Goal: Contribute content: Add original content to the website for others to see

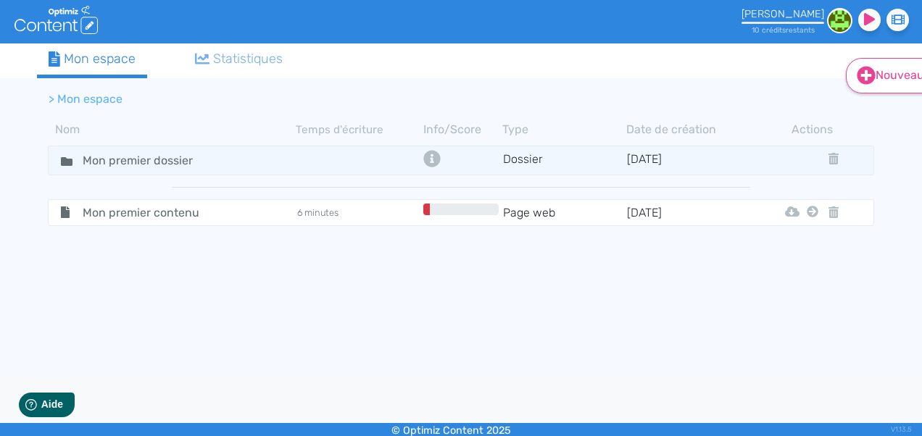
click at [877, 76] on link "Nouveau" at bounding box center [893, 76] width 94 height 36
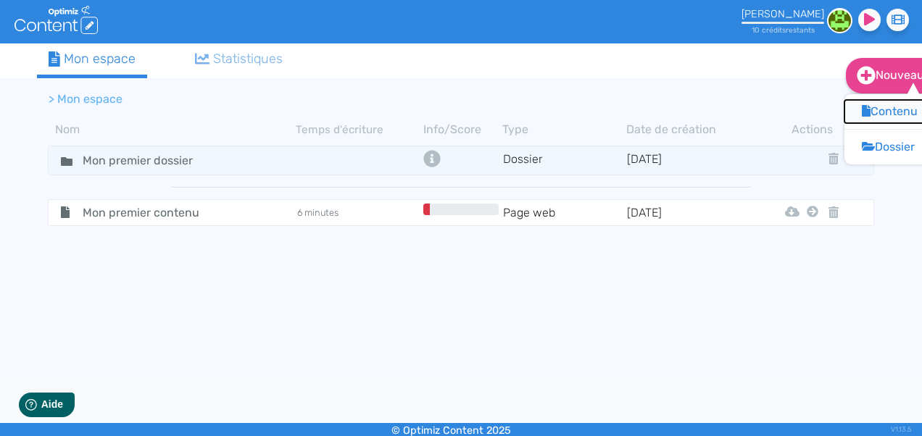
click at [885, 115] on button "Contenu" at bounding box center [903, 111] width 116 height 23
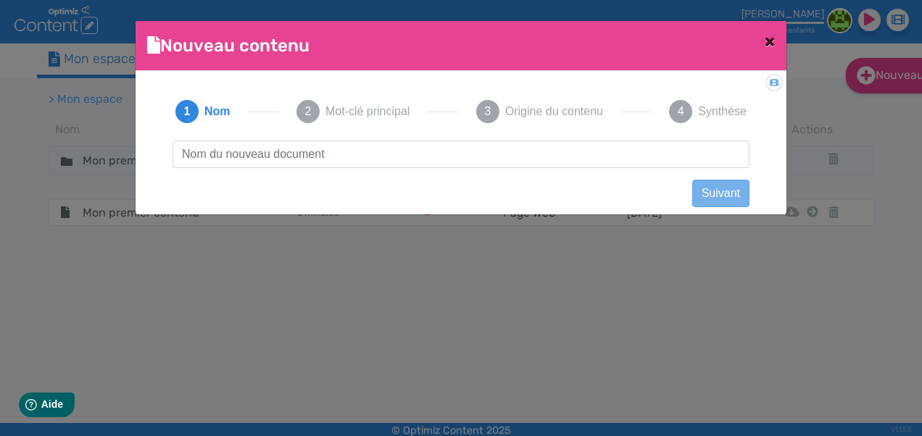
click at [766, 38] on span "×" at bounding box center [770, 41] width 10 height 20
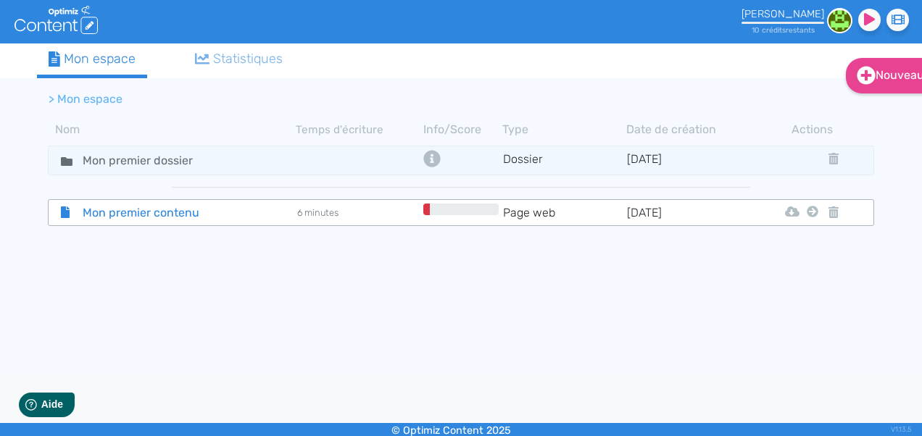
click at [293, 213] on div "Mon premier contenu" at bounding box center [172, 213] width 245 height 18
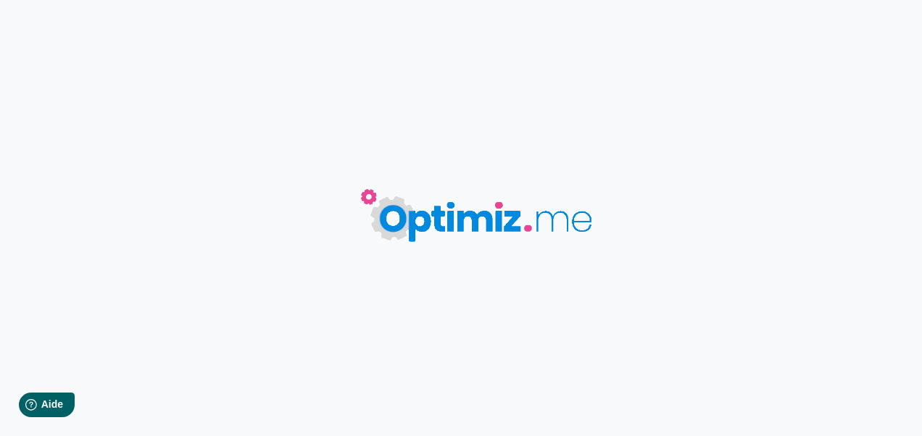
type input "Mon premier contenu"
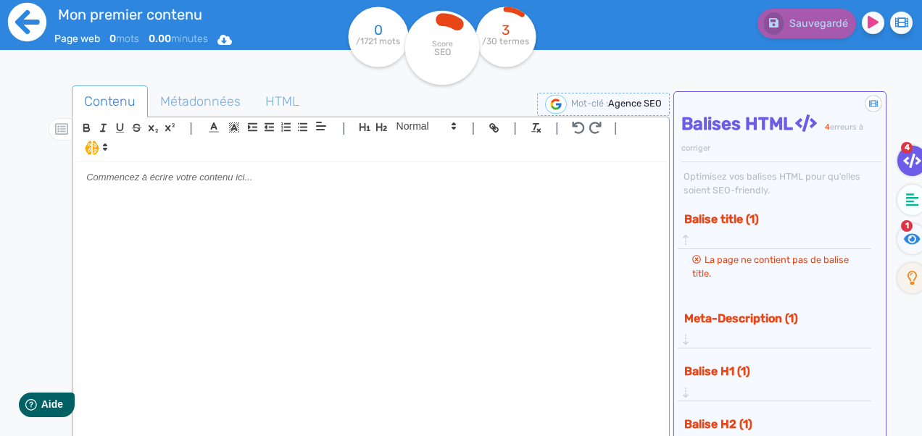
click at [17, 20] on icon at bounding box center [27, 22] width 40 height 40
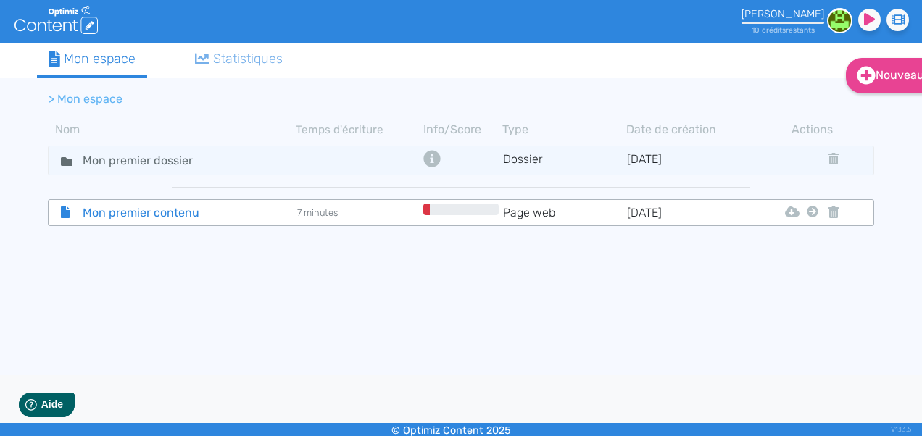
click at [196, 207] on span "Mon premier contenu" at bounding box center [153, 213] width 163 height 18
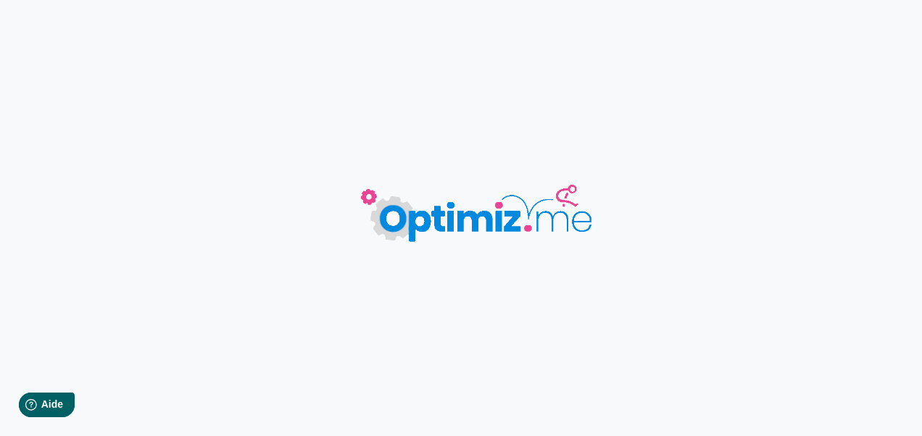
type input "Mon premier contenu"
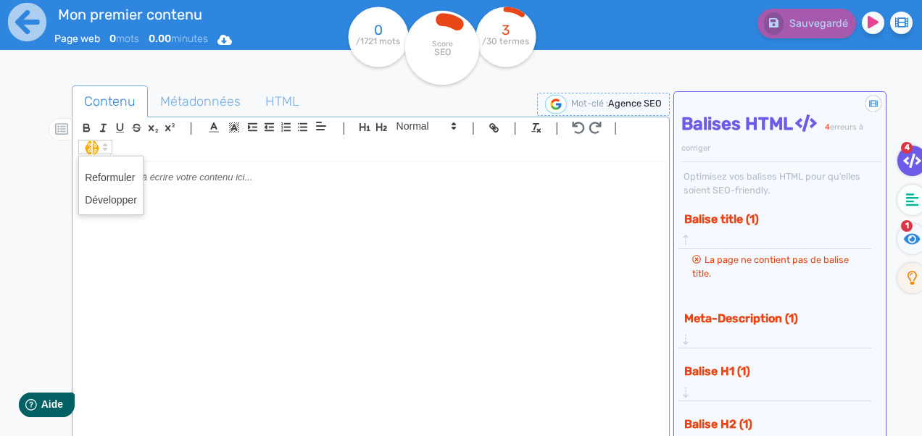
click at [94, 150] on span at bounding box center [95, 147] width 34 height 15
click at [122, 210] on span at bounding box center [111, 200] width 52 height 22
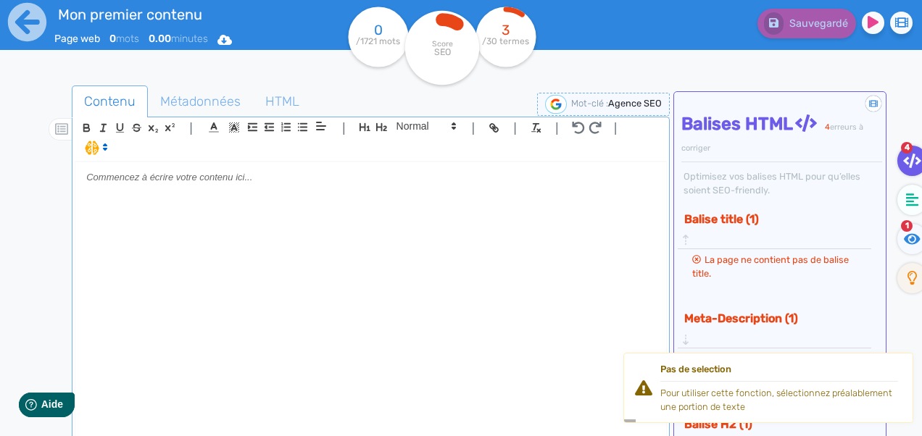
click at [616, 102] on span "Agence SEO" at bounding box center [635, 103] width 54 height 11
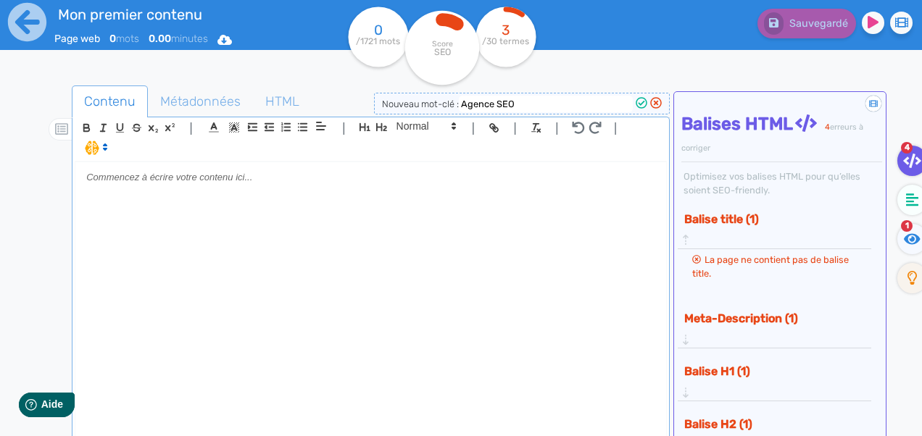
click at [595, 102] on input "Agence SEO" at bounding box center [546, 104] width 174 height 17
type input "management transition"
click at [635, 105] on span "Nouveau mot-clé : management transition" at bounding box center [522, 104] width 280 height 11
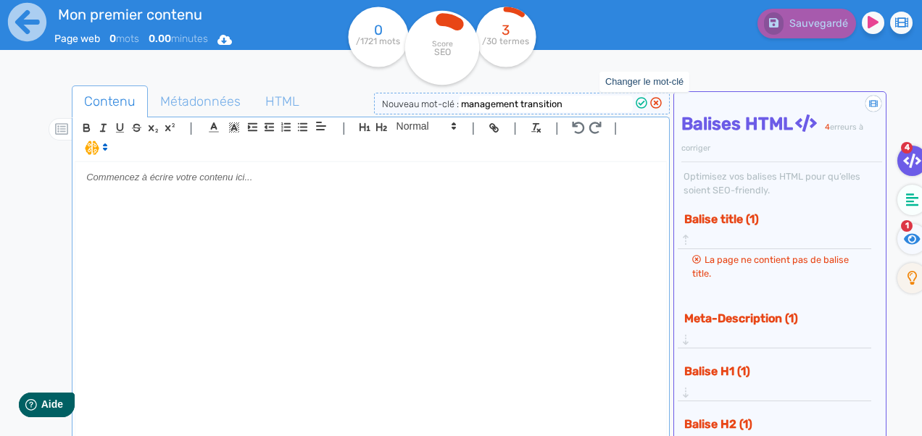
click at [641, 105] on icon at bounding box center [642, 103] width 12 height 12
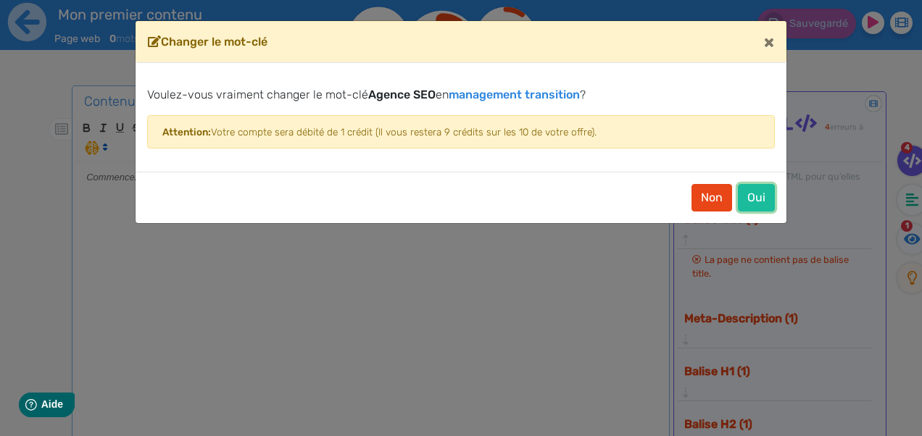
click at [755, 196] on button "Oui" at bounding box center [756, 198] width 37 height 28
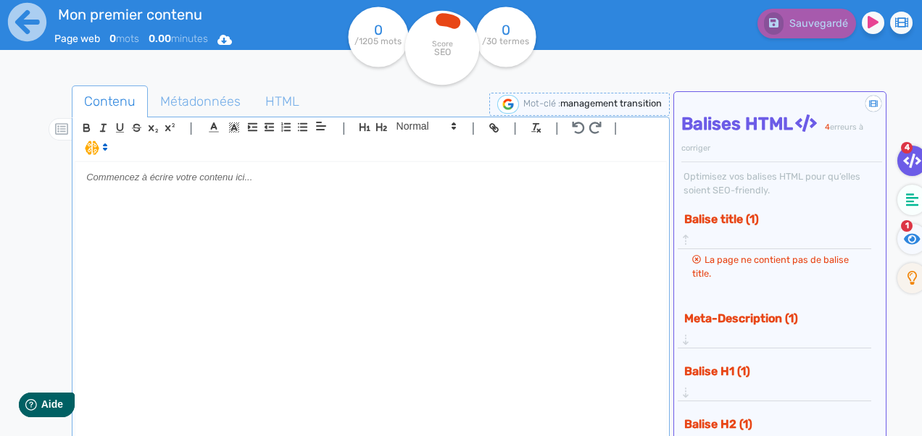
click at [737, 356] on div "Balise H1 (1)" at bounding box center [775, 379] width 194 height 46
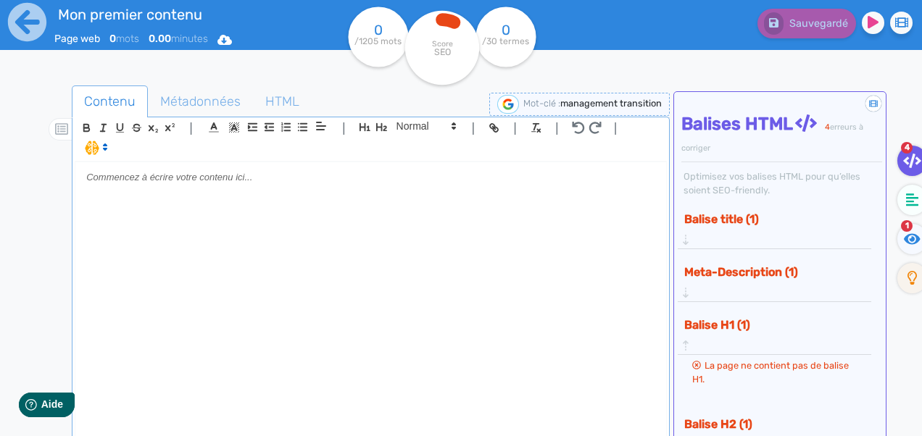
click at [637, 177] on p at bounding box center [370, 177] width 568 height 13
